Goal: Check status: Check status

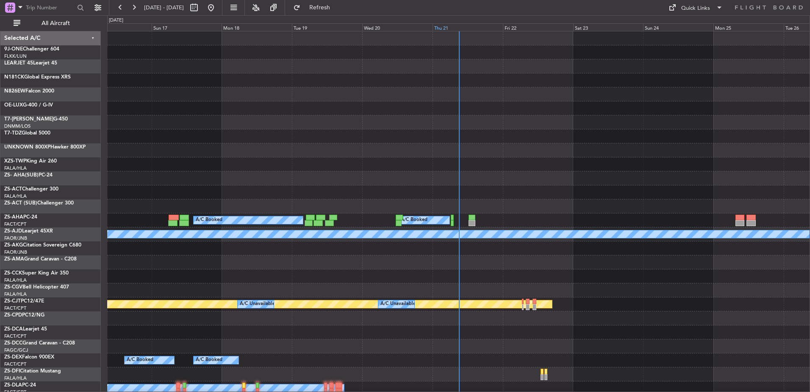
click at [454, 29] on div "Thu 21" at bounding box center [468, 27] width 70 height 8
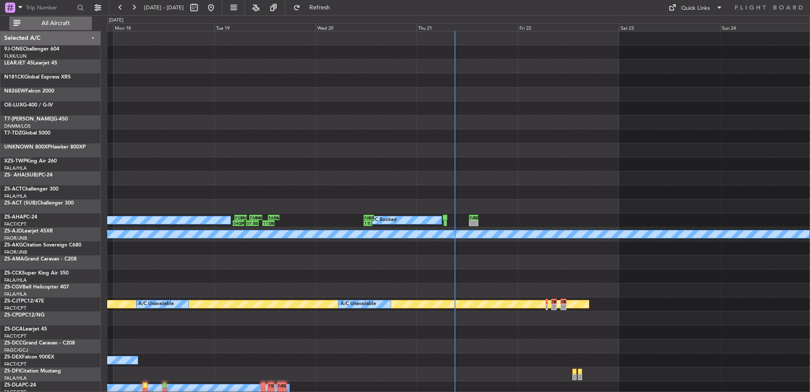
click at [53, 21] on span "All Aircraft" at bounding box center [55, 23] width 67 height 6
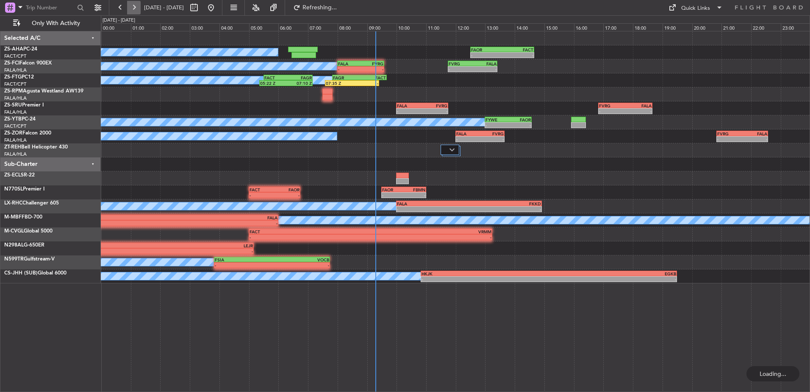
click at [139, 6] on button at bounding box center [134, 8] width 14 height 14
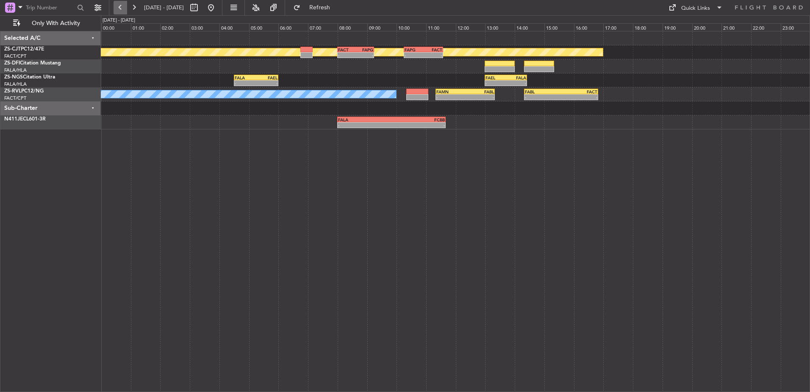
click at [122, 5] on button at bounding box center [121, 8] width 14 height 14
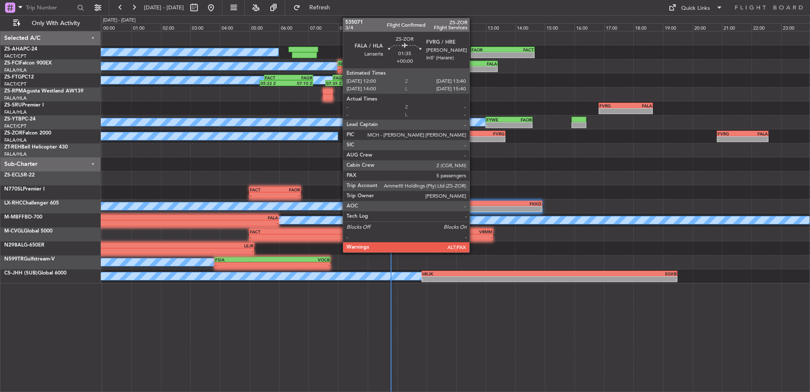
click at [473, 139] on div "-" at bounding box center [469, 138] width 24 height 5
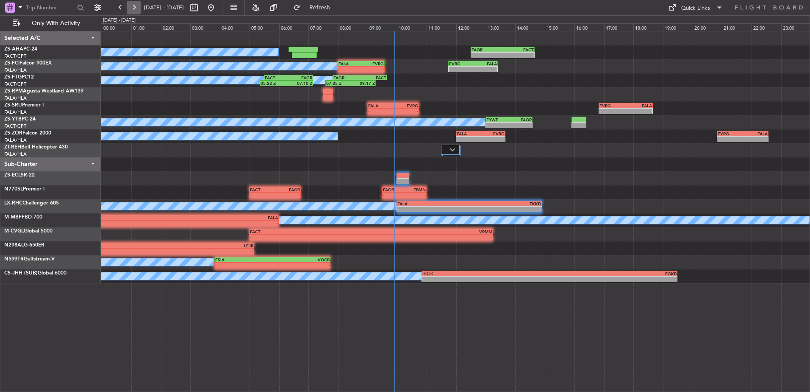
click at [138, 7] on button at bounding box center [134, 8] width 14 height 14
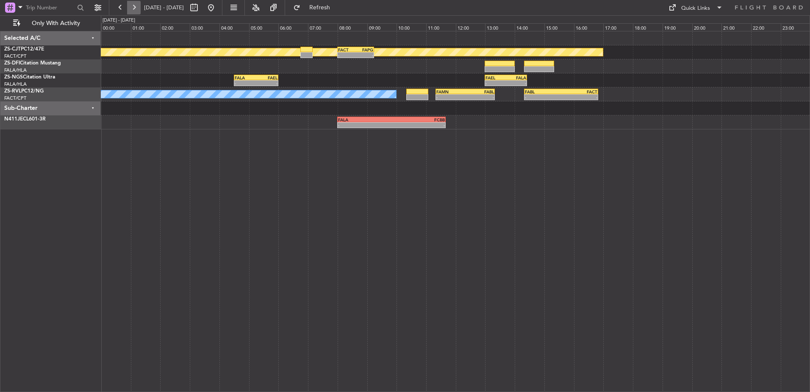
click at [131, 13] on button at bounding box center [134, 8] width 14 height 14
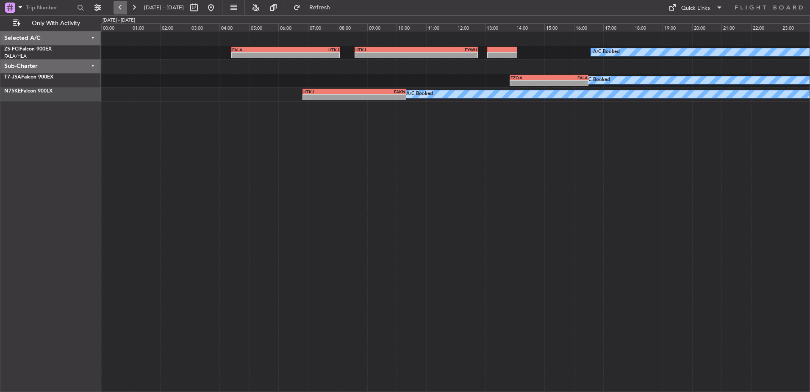
click at [122, 10] on button at bounding box center [121, 8] width 14 height 14
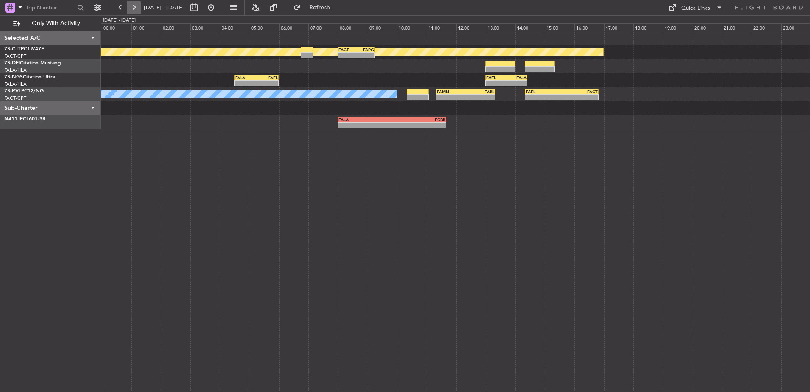
click at [137, 9] on button at bounding box center [134, 8] width 14 height 14
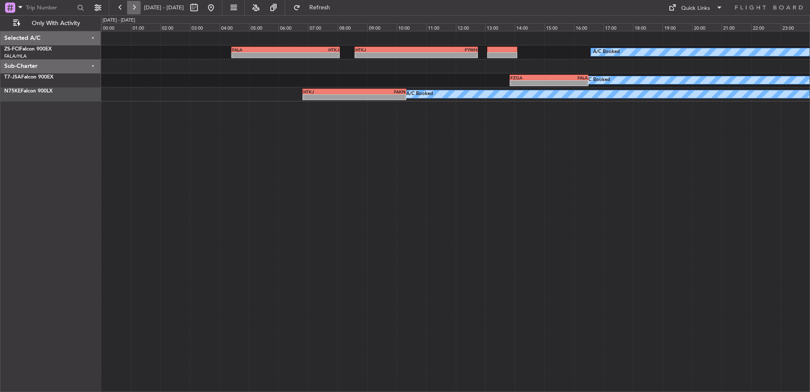
click at [138, 6] on button at bounding box center [134, 8] width 14 height 14
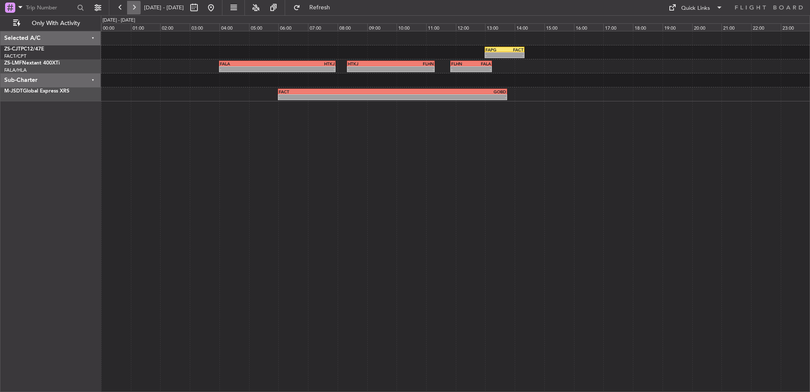
click at [138, 6] on button at bounding box center [134, 8] width 14 height 14
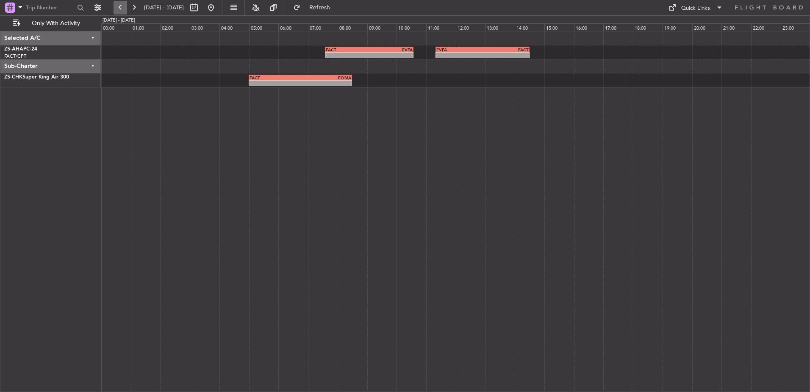
click at [121, 8] on button at bounding box center [121, 8] width 14 height 14
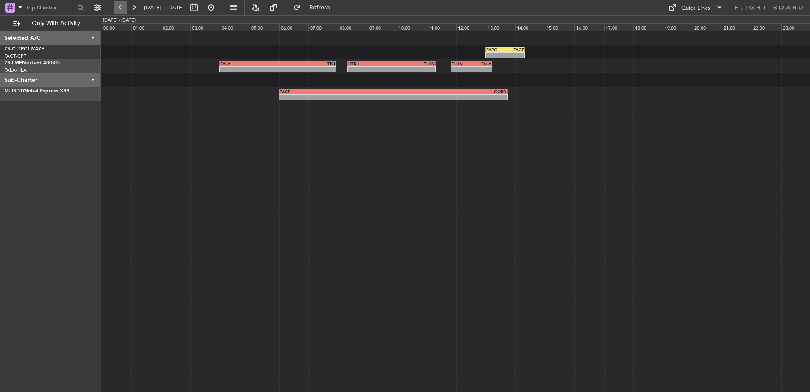
click at [121, 8] on button at bounding box center [121, 8] width 14 height 14
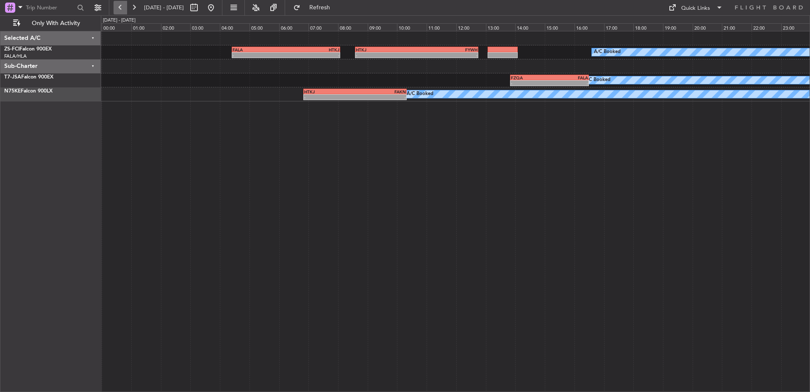
click at [121, 8] on button at bounding box center [121, 8] width 14 height 14
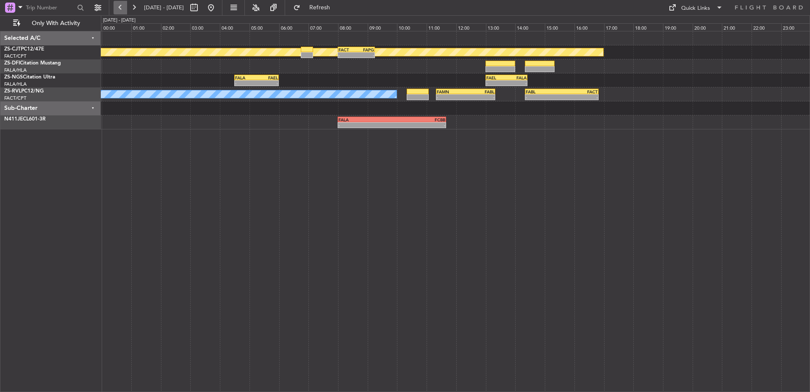
click at [121, 8] on button at bounding box center [121, 8] width 14 height 14
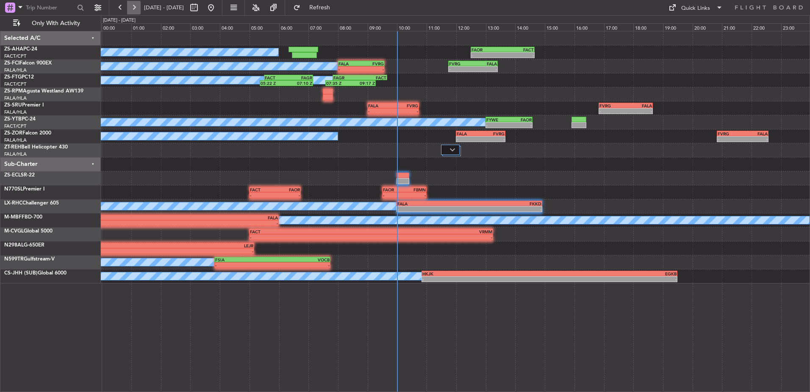
click at [138, 9] on button at bounding box center [134, 8] width 14 height 14
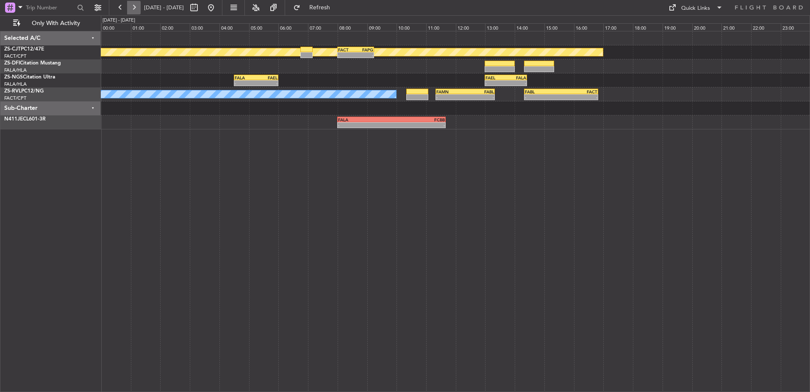
click at [138, 9] on button at bounding box center [134, 8] width 14 height 14
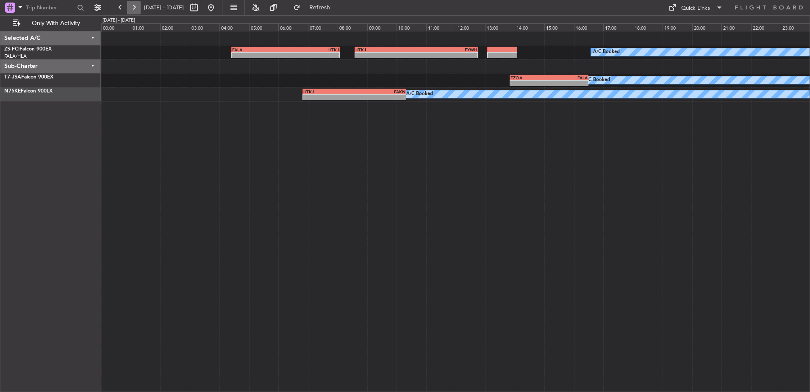
click at [129, 7] on button at bounding box center [134, 8] width 14 height 14
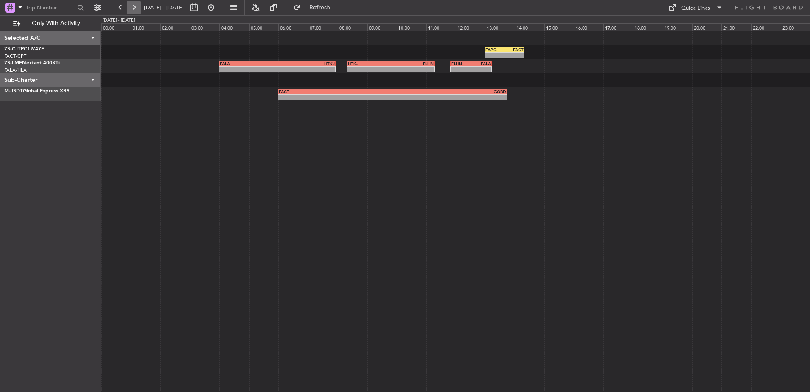
click at [136, 6] on button at bounding box center [134, 8] width 14 height 14
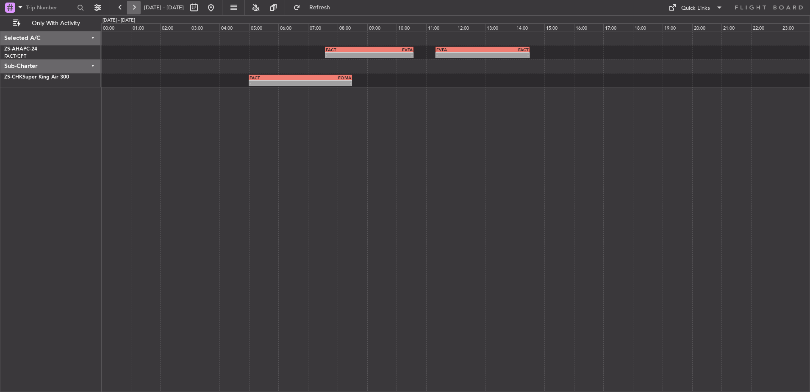
click at [136, 6] on button at bounding box center [134, 8] width 14 height 14
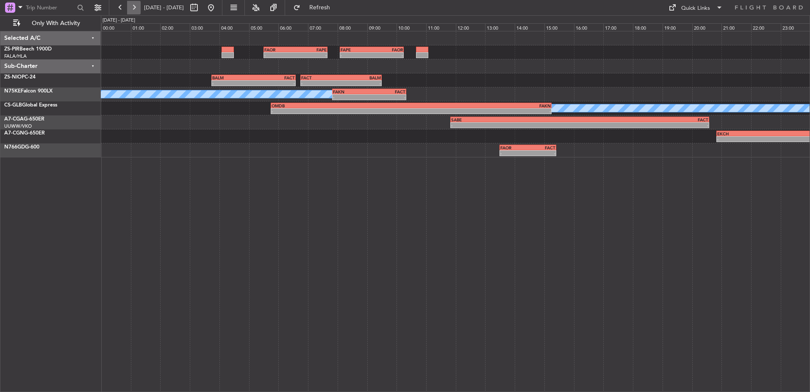
click at [133, 8] on button at bounding box center [134, 8] width 14 height 14
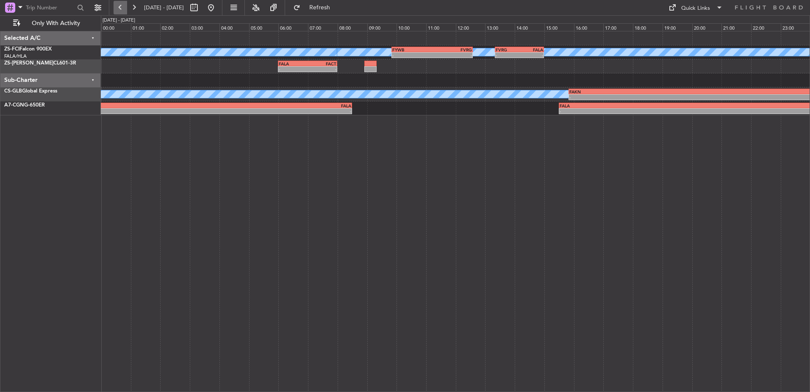
click at [125, 5] on button at bounding box center [121, 8] width 14 height 14
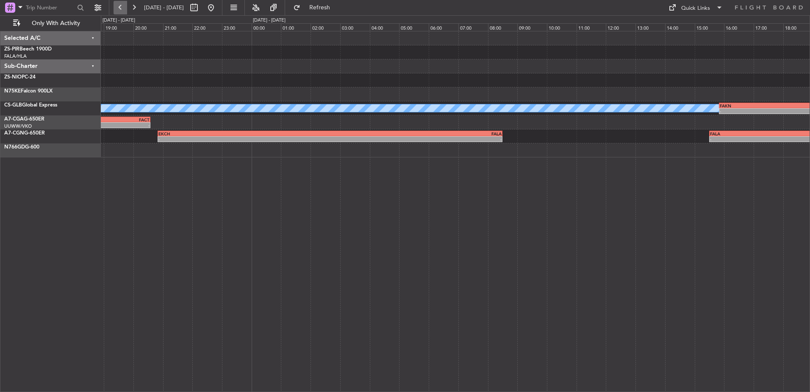
click at [125, 5] on button at bounding box center [121, 8] width 14 height 14
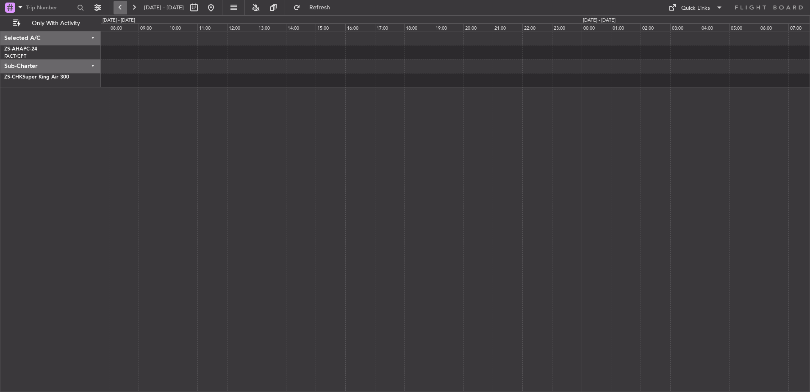
click at [125, 5] on button at bounding box center [121, 8] width 14 height 14
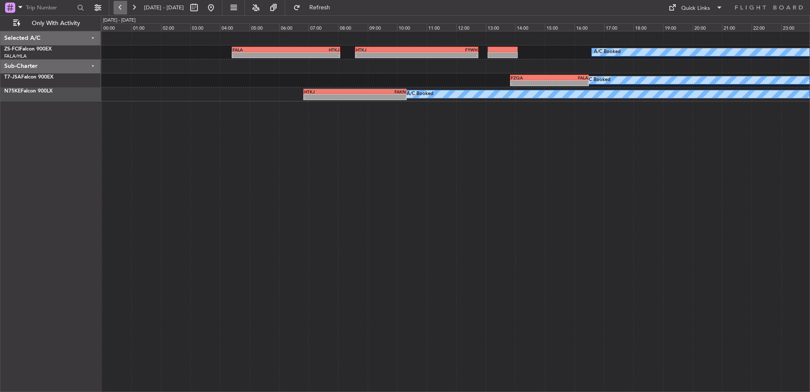
click at [125, 5] on button at bounding box center [121, 8] width 14 height 14
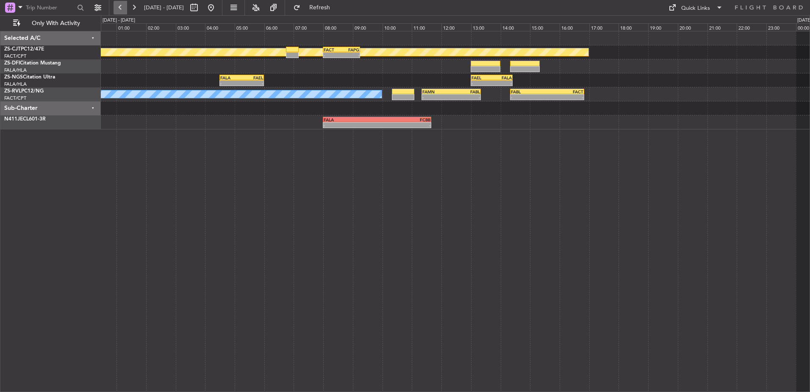
click at [125, 5] on button at bounding box center [121, 8] width 14 height 14
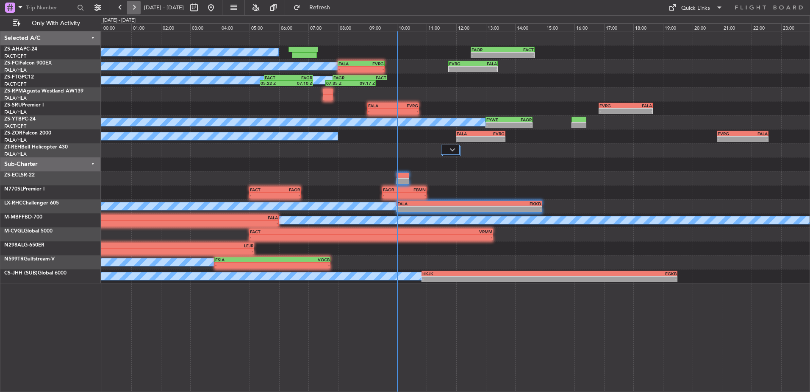
click at [137, 9] on button at bounding box center [134, 8] width 14 height 14
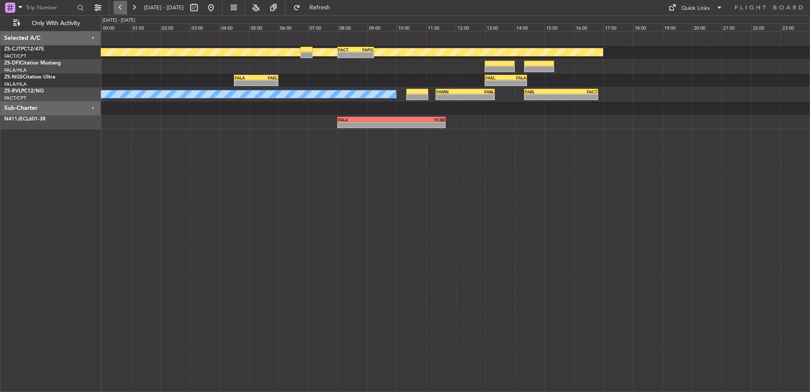
click at [116, 10] on button at bounding box center [121, 8] width 14 height 14
